Goal: Task Accomplishment & Management: Manage account settings

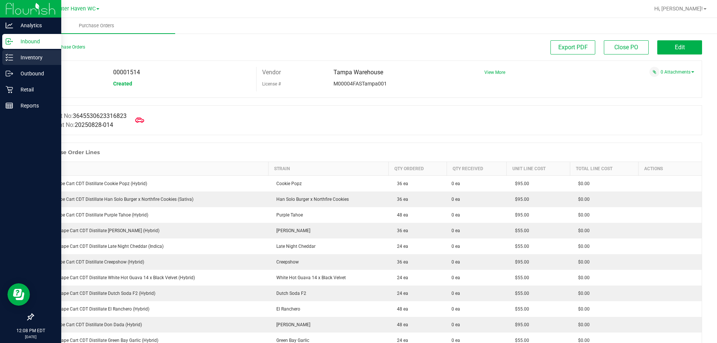
click at [28, 62] on div "Inventory" at bounding box center [31, 57] width 59 height 15
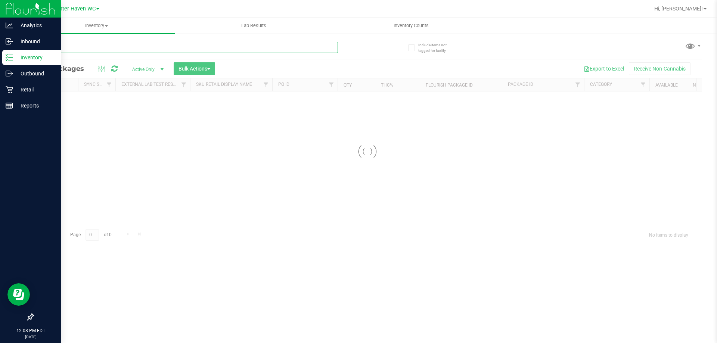
click at [242, 50] on input "text" at bounding box center [185, 47] width 305 height 11
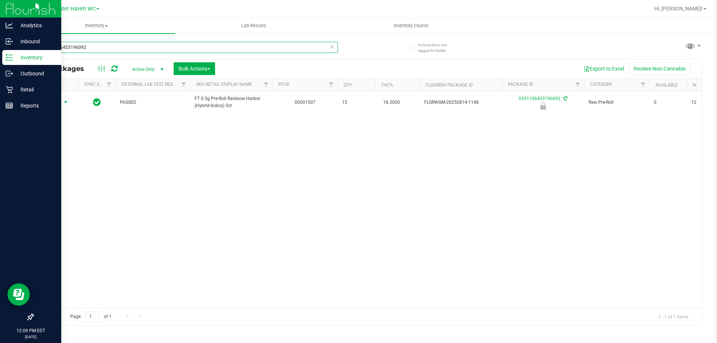
type input "0351106453196092"
click at [48, 103] on span "Action" at bounding box center [51, 102] width 20 height 10
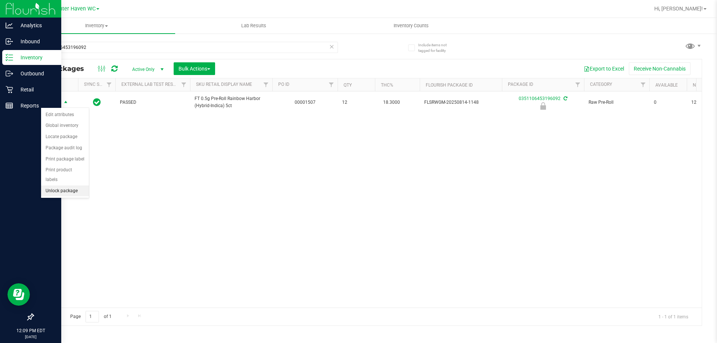
click at [64, 186] on li "Unlock package" at bounding box center [65, 191] width 48 height 11
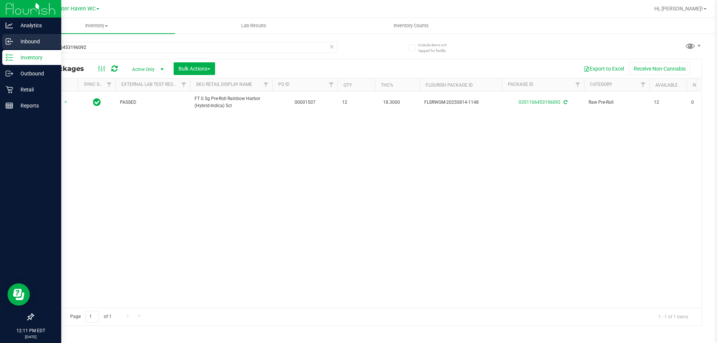
click at [19, 42] on p "Inbound" at bounding box center [35, 41] width 45 height 9
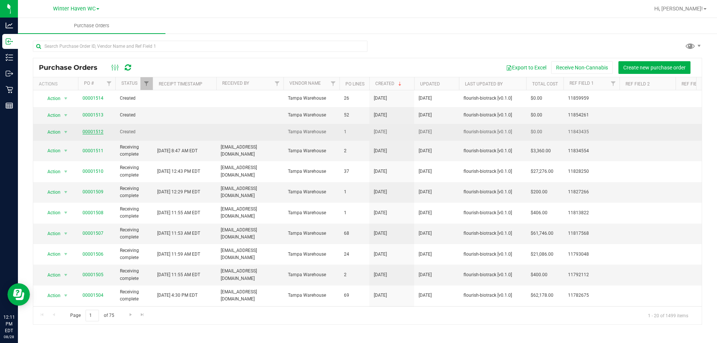
click at [87, 132] on link "00001512" at bounding box center [93, 131] width 21 height 5
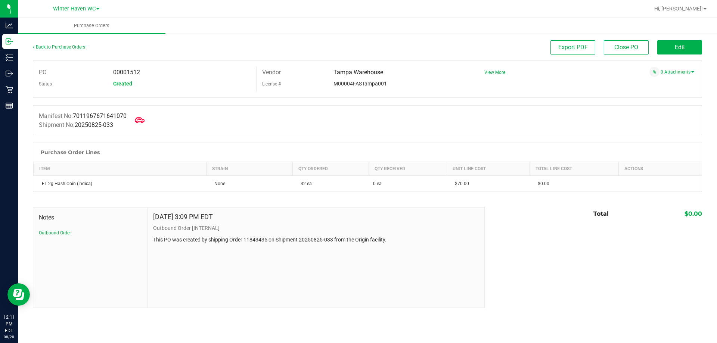
click at [148, 115] on span at bounding box center [139, 120] width 16 height 16
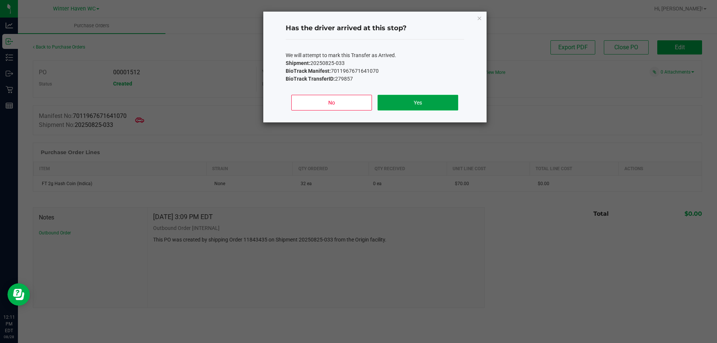
click at [444, 101] on button "Yes" at bounding box center [417, 103] width 80 height 16
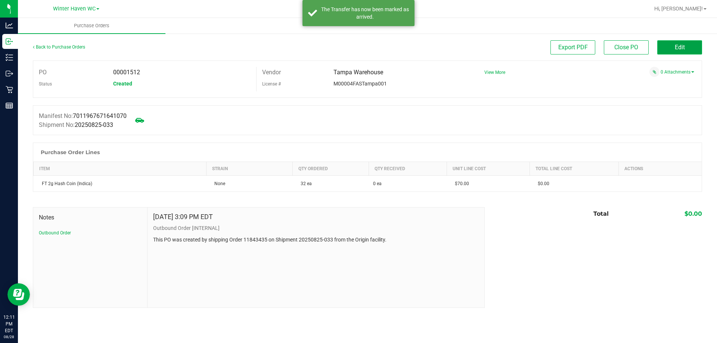
click at [692, 51] on button "Edit" at bounding box center [679, 47] width 45 height 14
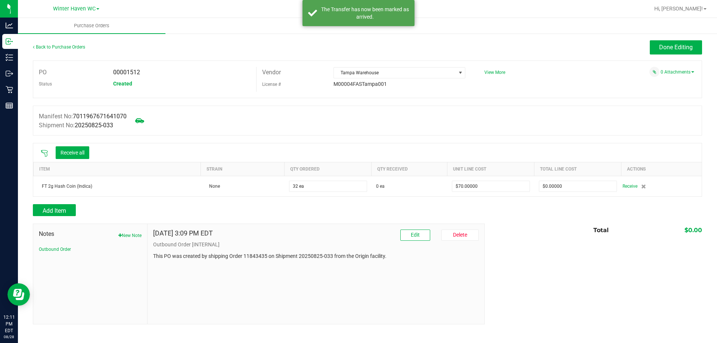
click at [45, 152] on icon at bounding box center [44, 153] width 7 height 7
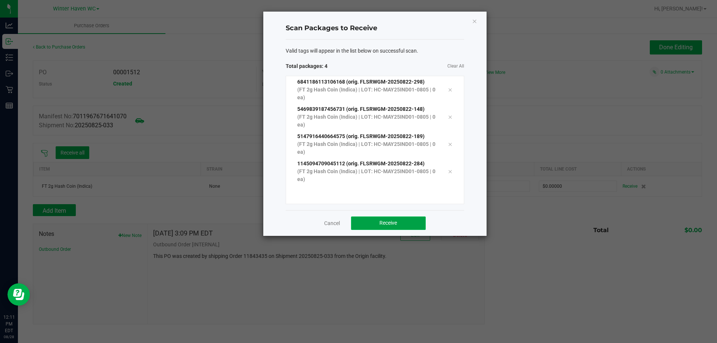
click at [387, 219] on button "Receive" at bounding box center [388, 223] width 75 height 13
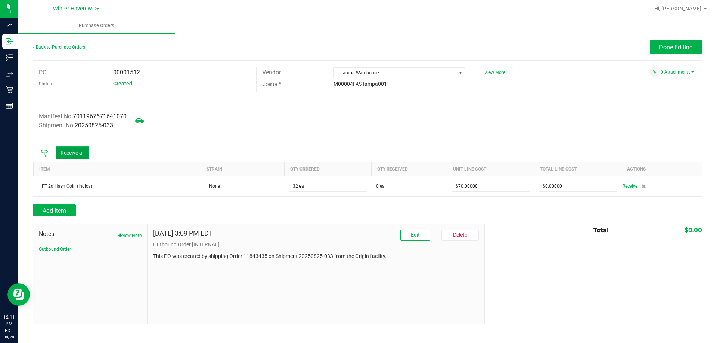
click at [63, 147] on button "Receive all" at bounding box center [73, 152] width 34 height 13
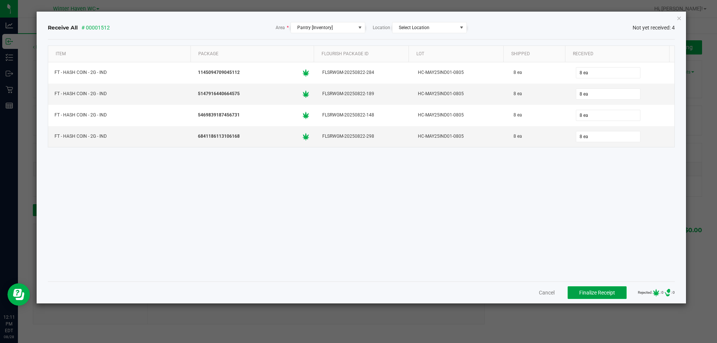
click at [599, 291] on span "Finalize Receipt" at bounding box center [597, 293] width 36 height 6
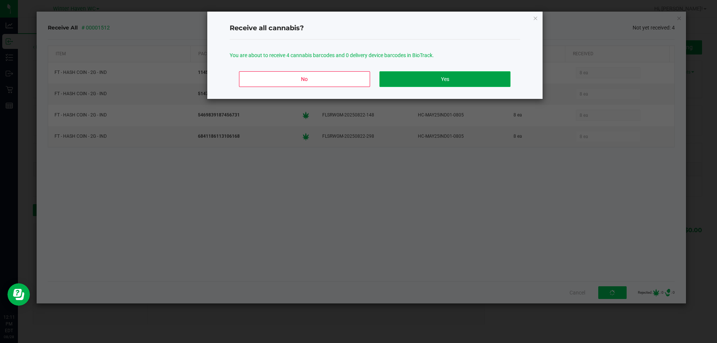
click at [429, 80] on button "Yes" at bounding box center [444, 79] width 131 height 16
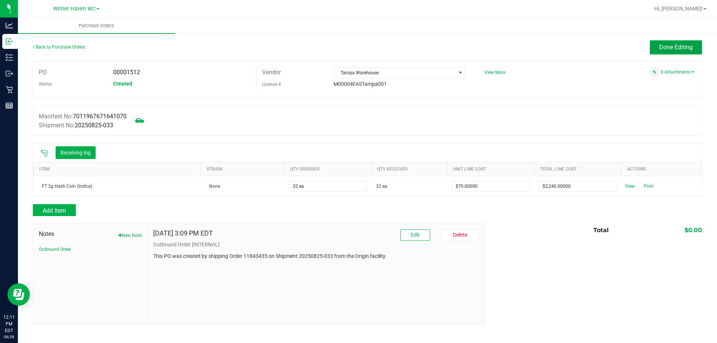
click at [691, 48] on span "Done Editing" at bounding box center [676, 47] width 34 height 7
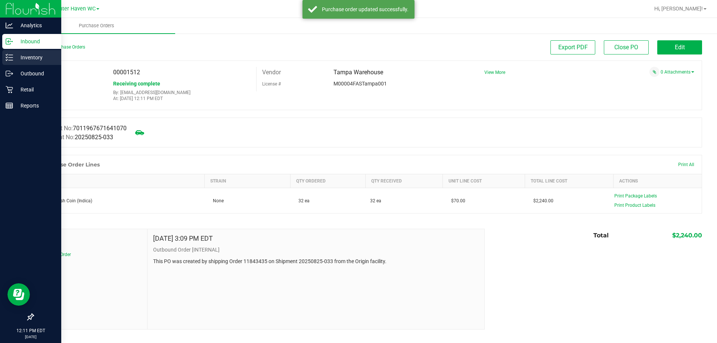
click at [21, 56] on p "Inventory" at bounding box center [35, 57] width 45 height 9
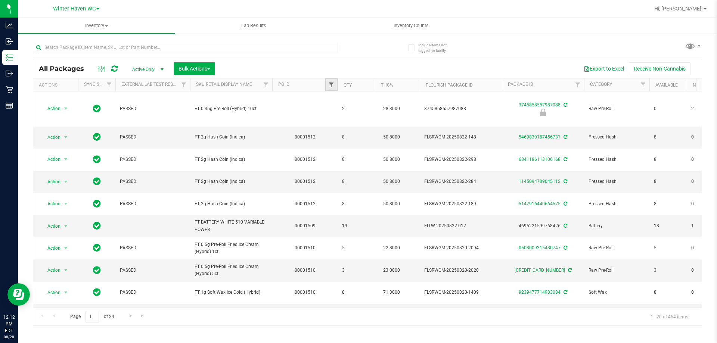
click at [331, 83] on span "Filter" at bounding box center [331, 85] width 6 height 6
type input "1512"
click at [335, 120] on button "Filter" at bounding box center [348, 121] width 36 height 16
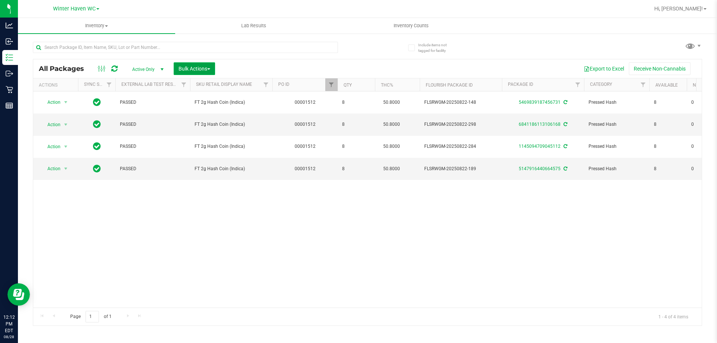
click at [198, 68] on span "Bulk Actions" at bounding box center [194, 69] width 32 height 6
click at [192, 136] on div "Lock/Unlock packages" at bounding box center [208, 142] width 61 height 12
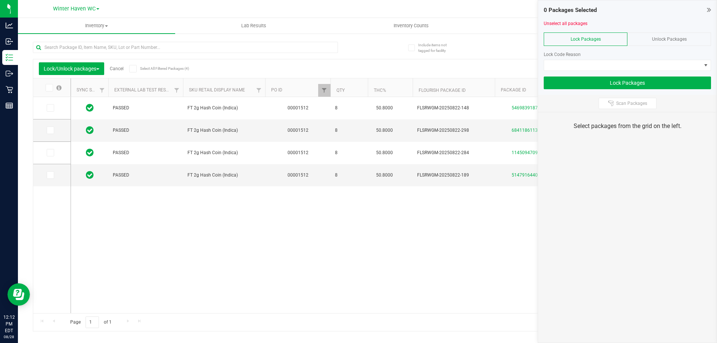
click at [51, 88] on icon at bounding box center [48, 88] width 5 height 0
click at [0, 0] on input "checkbox" at bounding box center [0, 0] width 0 height 0
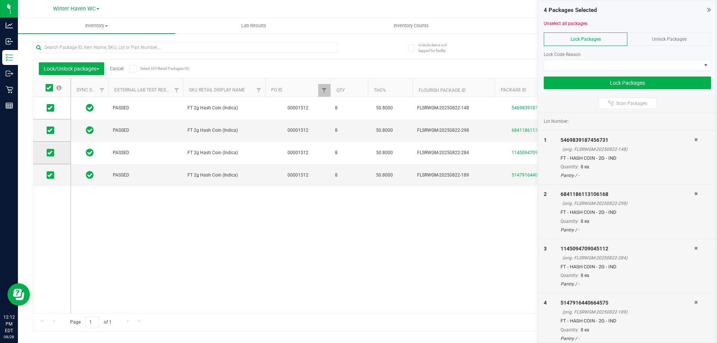
click at [52, 153] on icon at bounding box center [49, 153] width 5 height 0
click at [0, 0] on input "checkbox" at bounding box center [0, 0] width 0 height 0
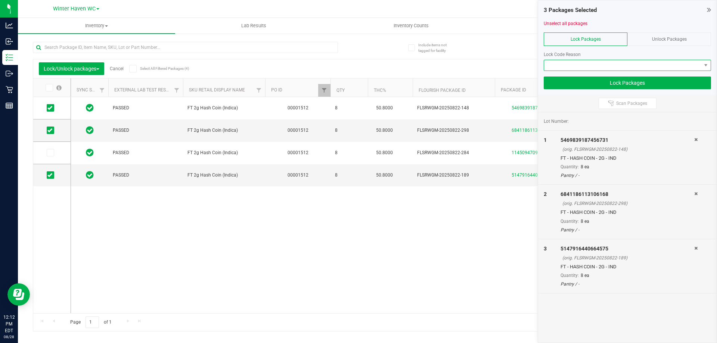
click at [597, 63] on span at bounding box center [622, 65] width 157 height 10
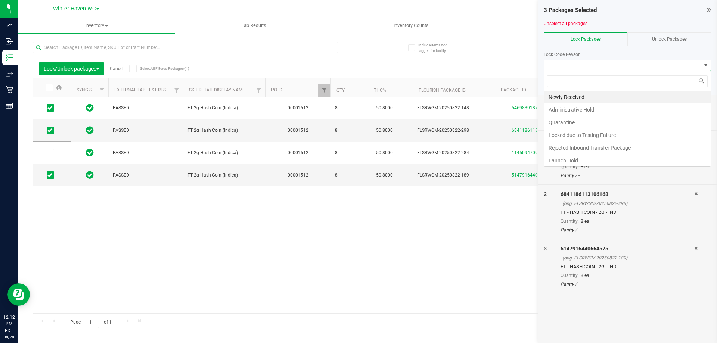
scroll to position [11, 167]
click at [570, 94] on li "Newly Received" at bounding box center [627, 97] width 167 height 13
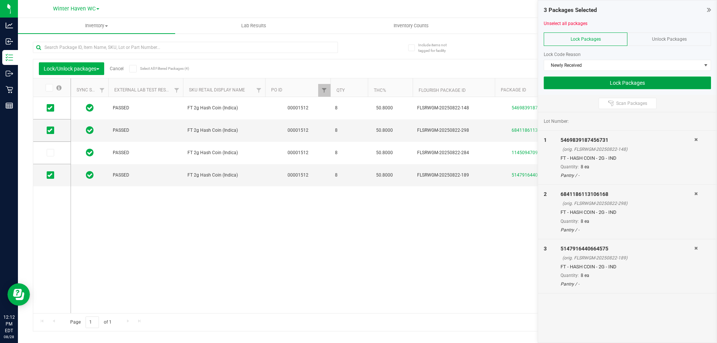
click at [573, 83] on button "Lock Packages" at bounding box center [627, 83] width 167 height 13
